Goal: Information Seeking & Learning: Check status

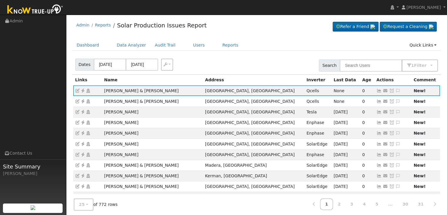
click at [346, 6] on nav "[PERSON_NAME] [PERSON_NAME] Profile My Company Help Center Terms Of Service See…" at bounding box center [223, 7] width 447 height 15
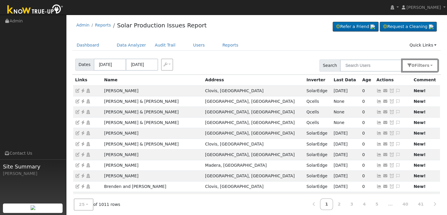
click at [428, 66] on span "s" at bounding box center [428, 65] width 2 height 5
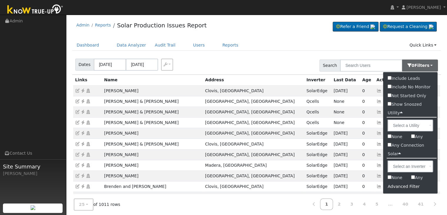
click at [405, 187] on div "Advanced Filter" at bounding box center [410, 186] width 54 height 9
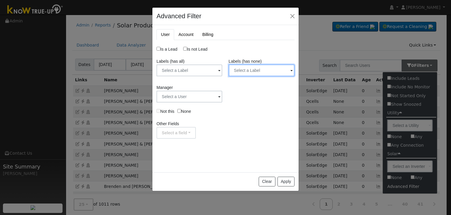
click at [268, 70] on input "text" at bounding box center [262, 70] width 66 height 12
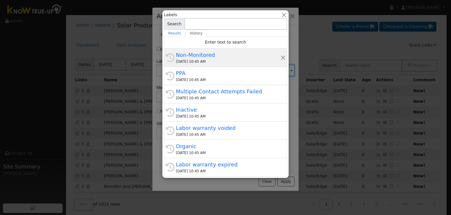
click at [211, 63] on div "09/05/2025 10:45 AM" at bounding box center [228, 61] width 105 height 5
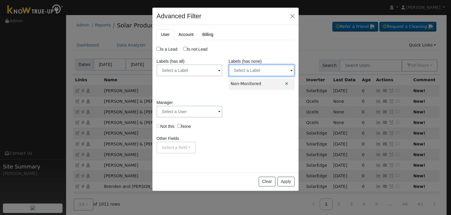
click at [243, 71] on input "text" at bounding box center [262, 70] width 66 height 12
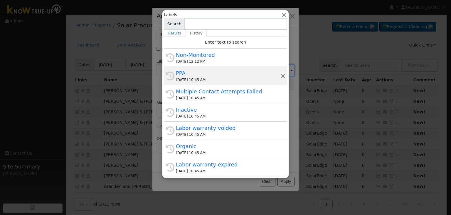
click at [215, 76] on div "PPA" at bounding box center [228, 73] width 105 height 8
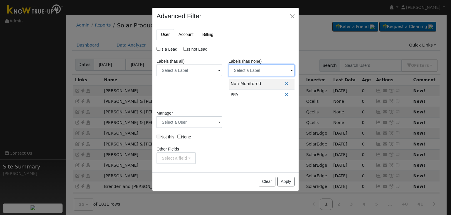
click at [244, 66] on input "text" at bounding box center [262, 70] width 66 height 12
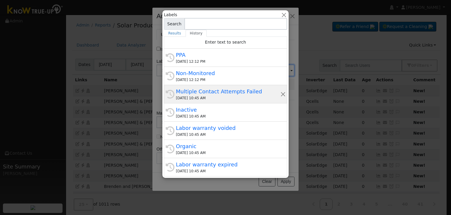
click at [204, 88] on div "Multiple Contact Attempts Failed" at bounding box center [228, 91] width 105 height 8
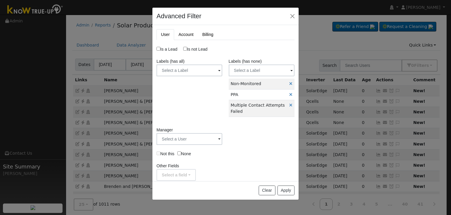
click at [254, 63] on label "Labels (has none)" at bounding box center [245, 61] width 33 height 6
click at [253, 70] on input "text" at bounding box center [262, 70] width 66 height 12
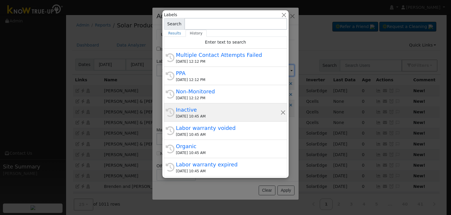
click at [215, 108] on div "Inactive" at bounding box center [228, 110] width 105 height 8
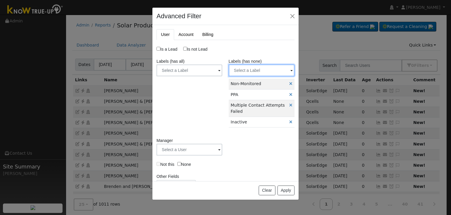
click at [253, 70] on input "text" at bounding box center [262, 70] width 66 height 12
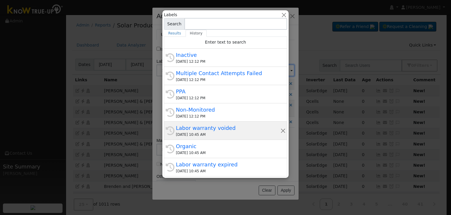
click at [202, 131] on div "Labor warranty voided" at bounding box center [228, 128] width 105 height 8
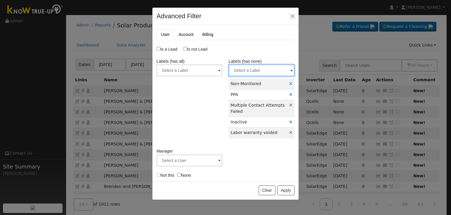
click at [251, 68] on input "text" at bounding box center [262, 70] width 66 height 12
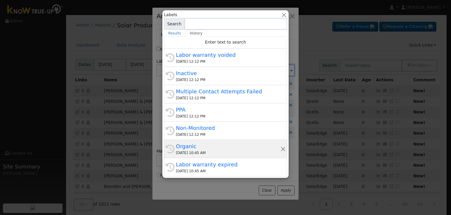
click at [200, 145] on div "Organic" at bounding box center [228, 146] width 105 height 8
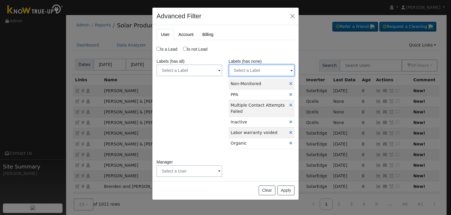
click at [245, 70] on input "text" at bounding box center [262, 70] width 66 height 12
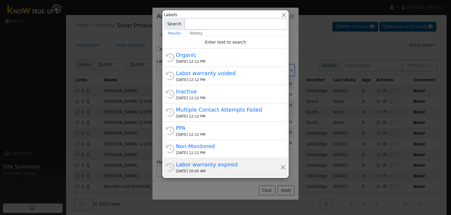
click at [198, 165] on div "Labor warranty expired" at bounding box center [228, 164] width 105 height 8
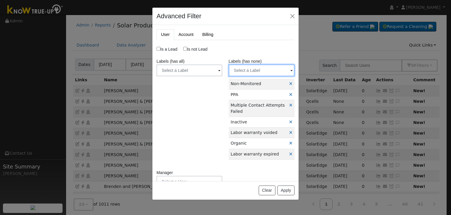
click at [248, 69] on input "text" at bounding box center [262, 70] width 66 height 12
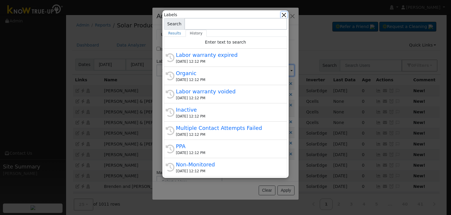
click at [284, 16] on button "button" at bounding box center [284, 15] width 6 height 6
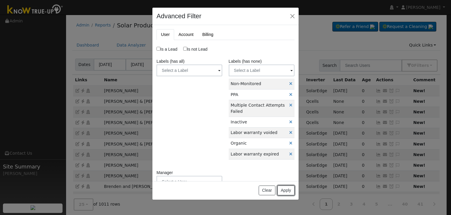
click at [285, 189] on button "Apply" at bounding box center [286, 190] width 17 height 10
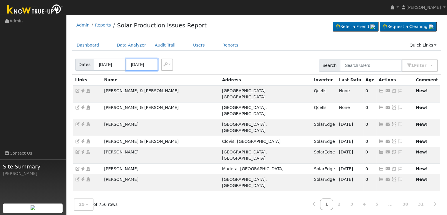
click at [142, 64] on input "09/04/2025" at bounding box center [142, 64] width 32 height 12
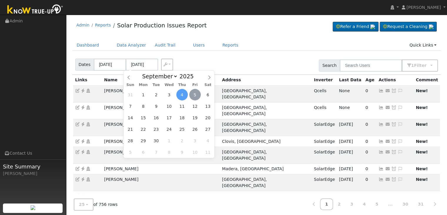
click at [193, 96] on span "5" at bounding box center [194, 94] width 11 height 11
type input "[DATE]"
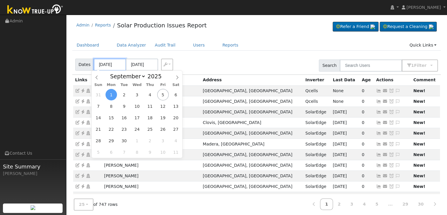
click at [104, 64] on input "[DATE]" at bounding box center [110, 64] width 32 height 12
click at [135, 97] on span "3" at bounding box center [136, 94] width 11 height 11
type input "[DATE]"
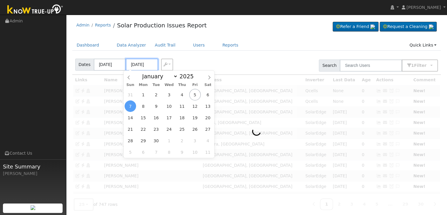
click at [133, 63] on input "09/07/2025" at bounding box center [142, 64] width 32 height 12
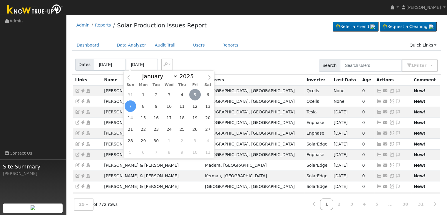
click at [194, 93] on span "5" at bounding box center [194, 94] width 11 height 11
type input "[DATE]"
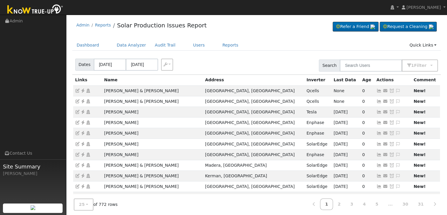
click at [273, 35] on div "Admin Reports Solar Production Issues Report Refer a Friend Request a Cleaning" at bounding box center [256, 27] width 369 height 18
click at [83, 88] on icon at bounding box center [82, 90] width 5 height 4
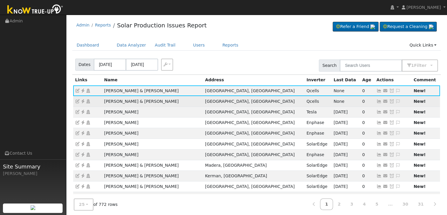
click at [83, 99] on icon at bounding box center [82, 101] width 5 height 4
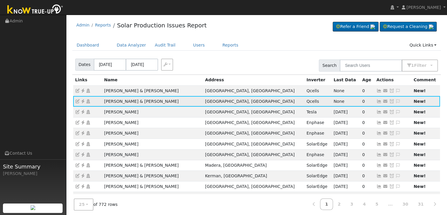
click at [84, 99] on icon at bounding box center [82, 101] width 5 height 4
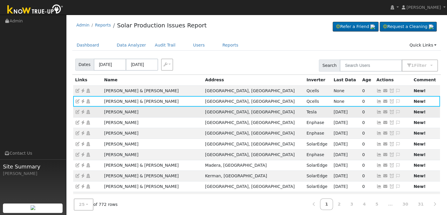
click at [83, 111] on icon at bounding box center [82, 112] width 5 height 4
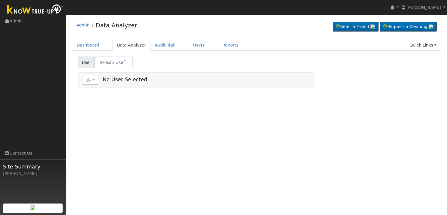
type input "[PERSON_NAME] & [PERSON_NAME]"
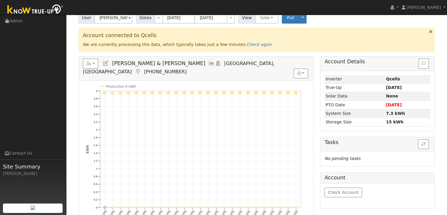
scroll to position [41, 0]
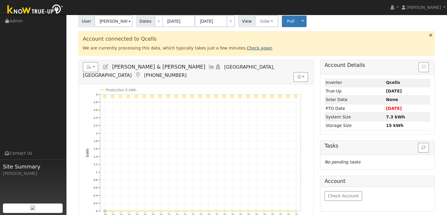
click at [247, 47] on link "Check again" at bounding box center [260, 48] width 26 height 5
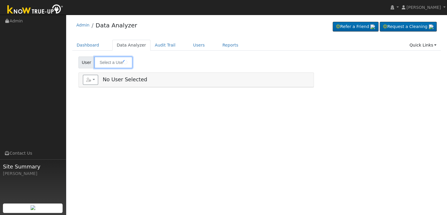
type input "[PERSON_NAME] & [PERSON_NAME]"
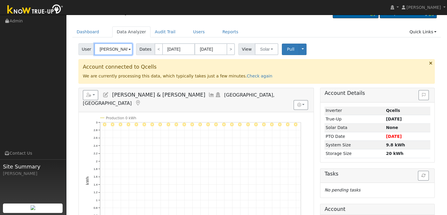
scroll to position [12, 0]
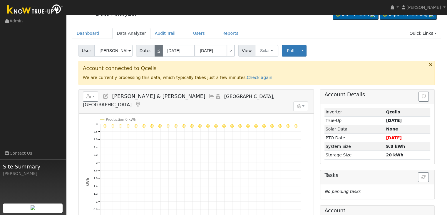
click at [158, 48] on link "<" at bounding box center [159, 51] width 8 height 12
type input "07/18/2025"
type input "08/11/2025"
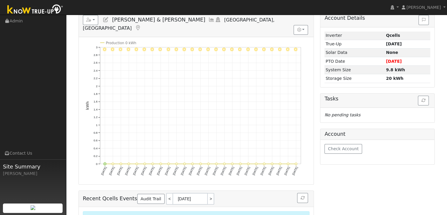
scroll to position [0, 0]
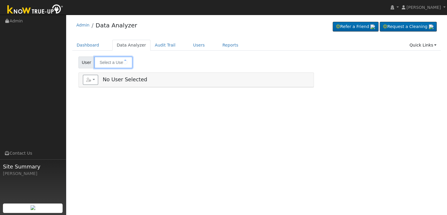
type input "[PERSON_NAME] & [PERSON_NAME]"
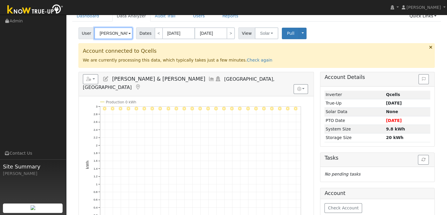
scroll to position [29, 0]
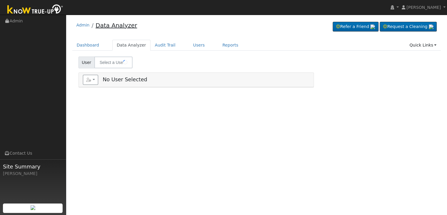
type input "[PERSON_NAME]"
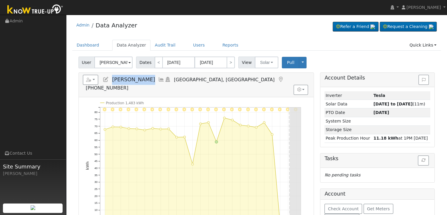
drag, startPoint x: 113, startPoint y: 80, endPoint x: 155, endPoint y: 77, distance: 41.8
click at [155, 77] on h5 "Reports Scenario Health Check Energy Audit Account Timeline User Audit Trail In…" at bounding box center [196, 83] width 227 height 16
copy span "[PERSON_NAME]"
click at [277, 81] on icon at bounding box center [280, 79] width 6 height 5
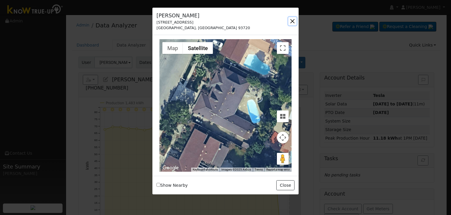
click at [290, 21] on button "button" at bounding box center [293, 21] width 8 height 8
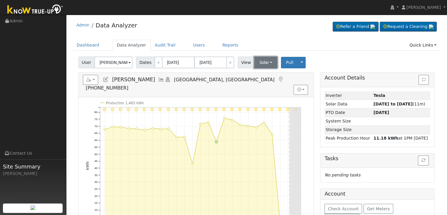
click at [265, 63] on button "Solar" at bounding box center [266, 62] width 24 height 12
click at [262, 77] on link "Utility" at bounding box center [273, 75] width 41 height 8
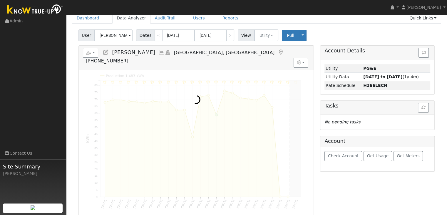
scroll to position [29, 0]
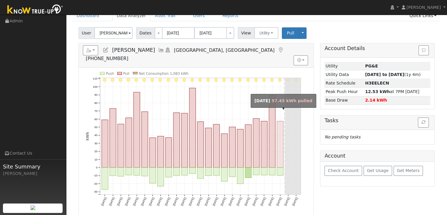
click at [281, 147] on rect "onclick=""" at bounding box center [280, 144] width 6 height 46
type input "[DATE]"
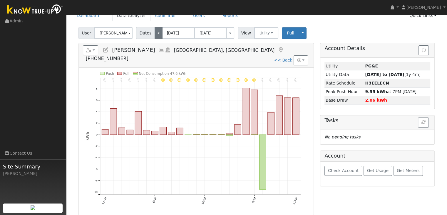
click at [155, 35] on link "<" at bounding box center [159, 33] width 8 height 12
type input "[DATE]"
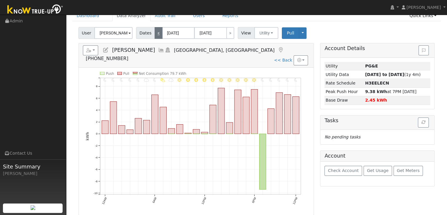
click at [155, 35] on link "<" at bounding box center [159, 33] width 8 height 12
type input "[DATE]"
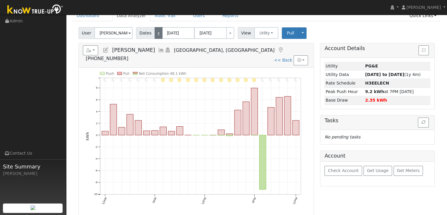
click at [155, 35] on link "<" at bounding box center [159, 33] width 8 height 12
type input "[DATE]"
